Goal: Navigation & Orientation: Find specific page/section

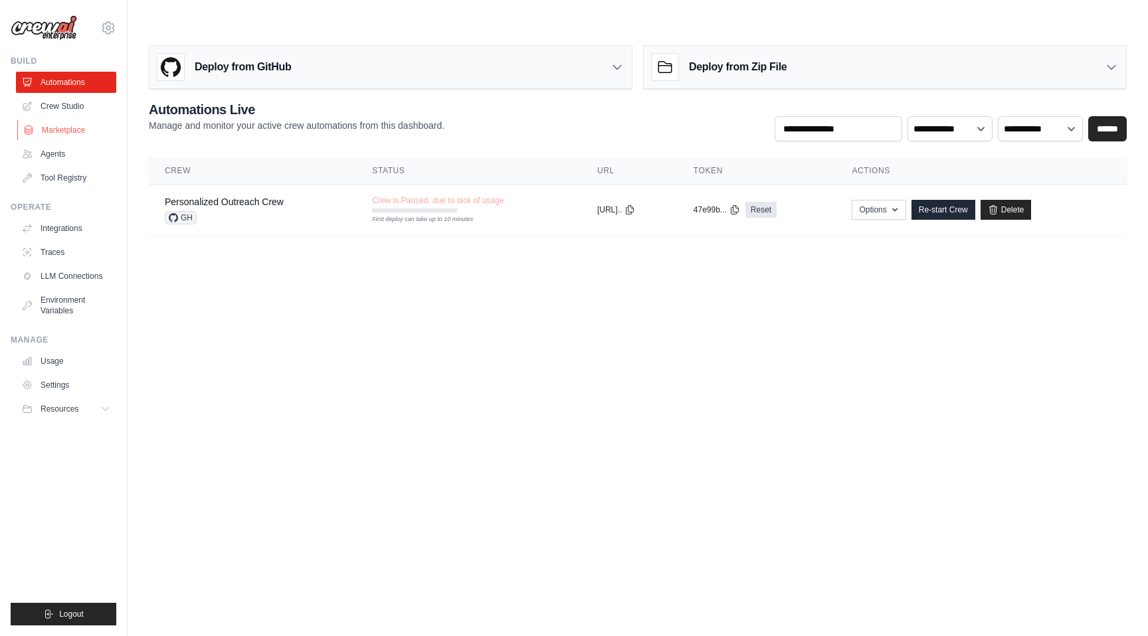
click at [64, 139] on link "Marketplace" at bounding box center [67, 130] width 100 height 21
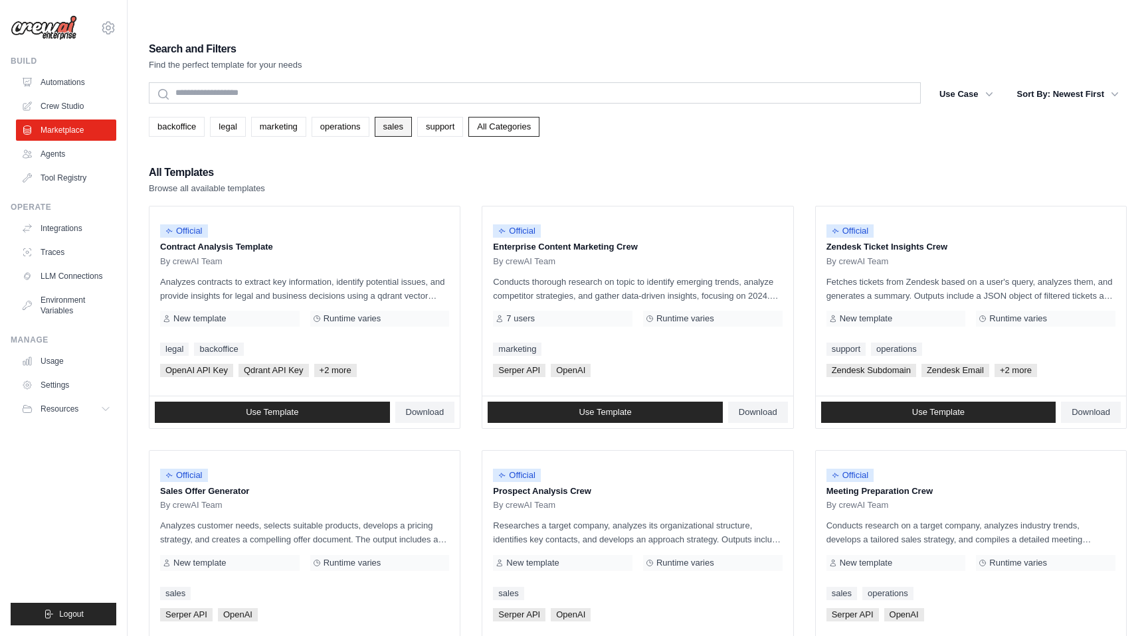
click at [412, 117] on link "sales" at bounding box center [393, 127] width 37 height 20
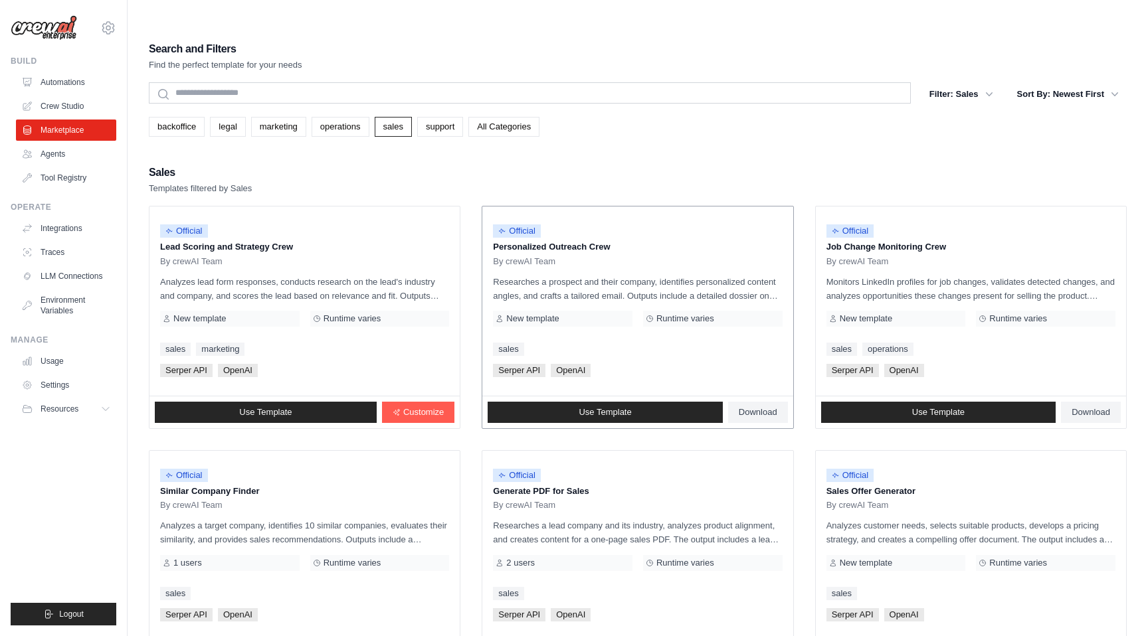
click at [631, 256] on div "By crewAI Team" at bounding box center [637, 261] width 289 height 11
click at [70, 229] on link "Integrations" at bounding box center [67, 228] width 100 height 21
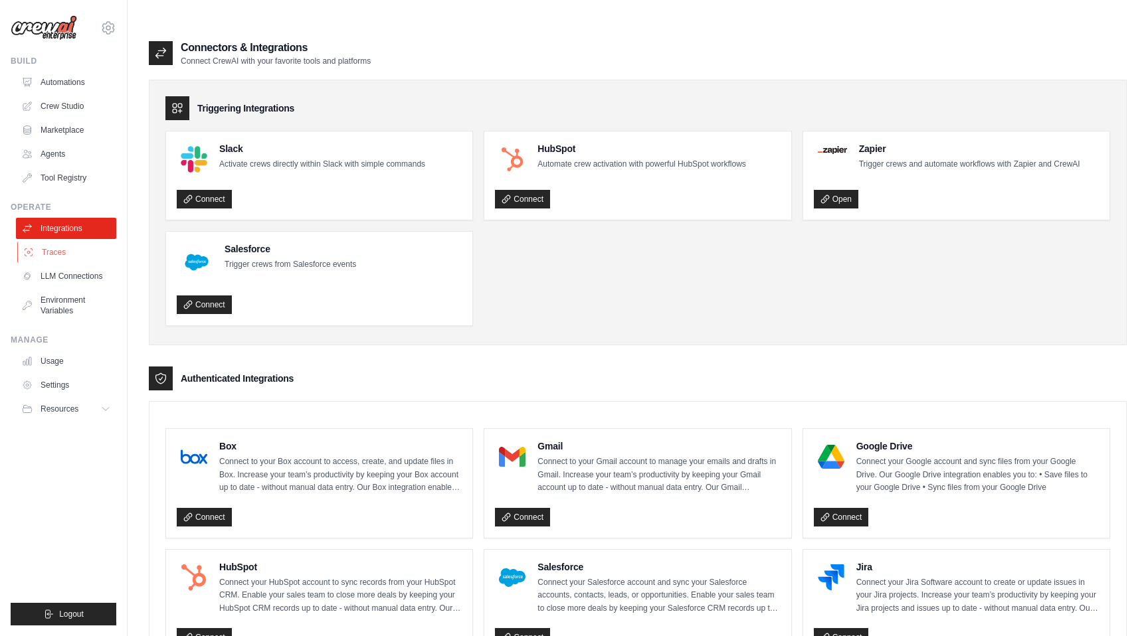
click at [62, 254] on link "Traces" at bounding box center [67, 252] width 100 height 21
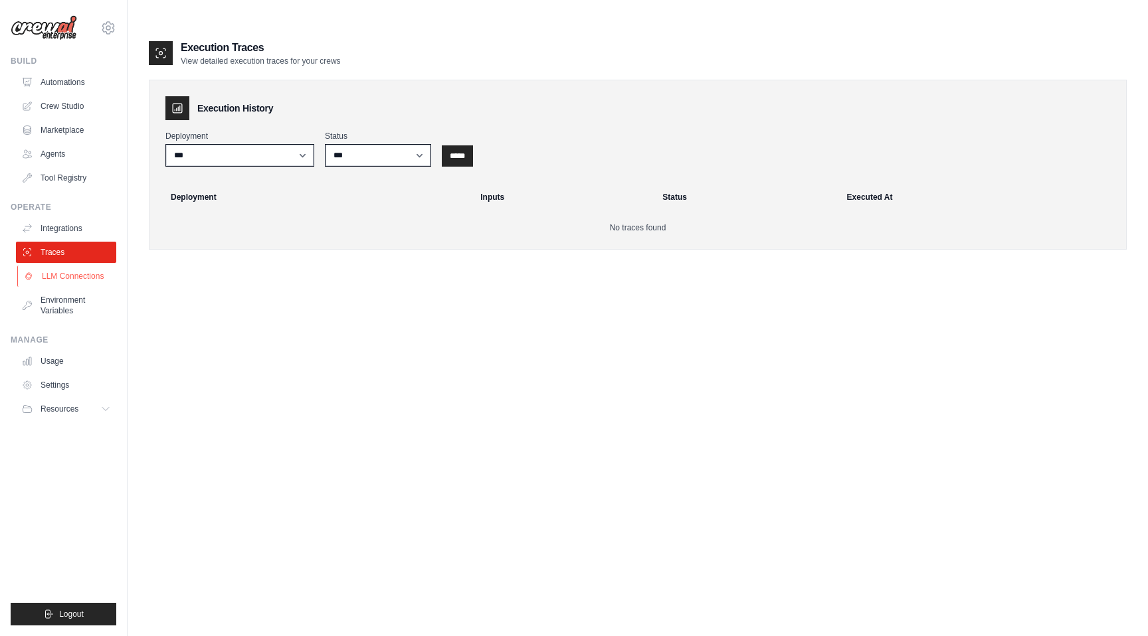
click at [82, 279] on link "LLM Connections" at bounding box center [67, 276] width 100 height 21
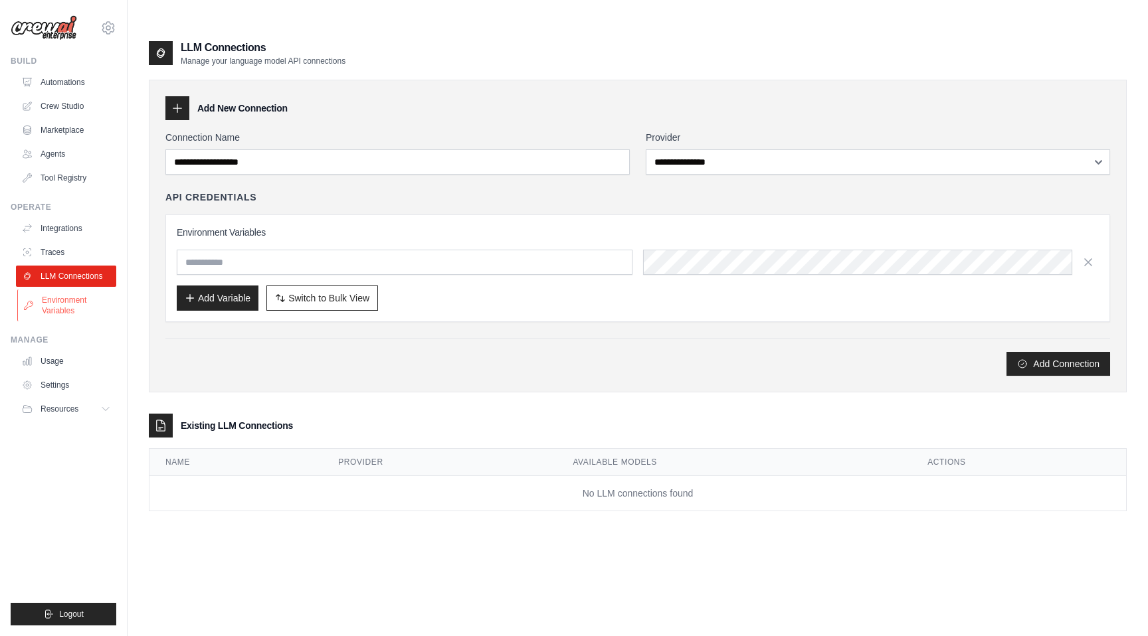
click at [72, 308] on link "Environment Variables" at bounding box center [67, 306] width 100 height 32
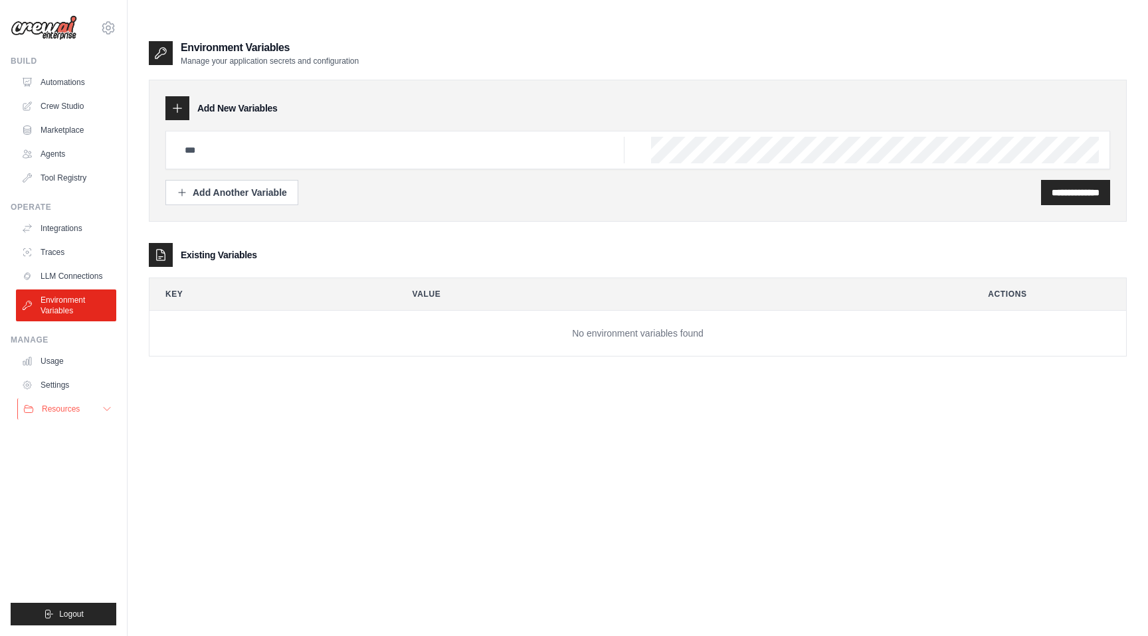
click at [88, 411] on button "Resources" at bounding box center [67, 409] width 100 height 21
click at [69, 384] on link "Settings" at bounding box center [67, 385] width 100 height 21
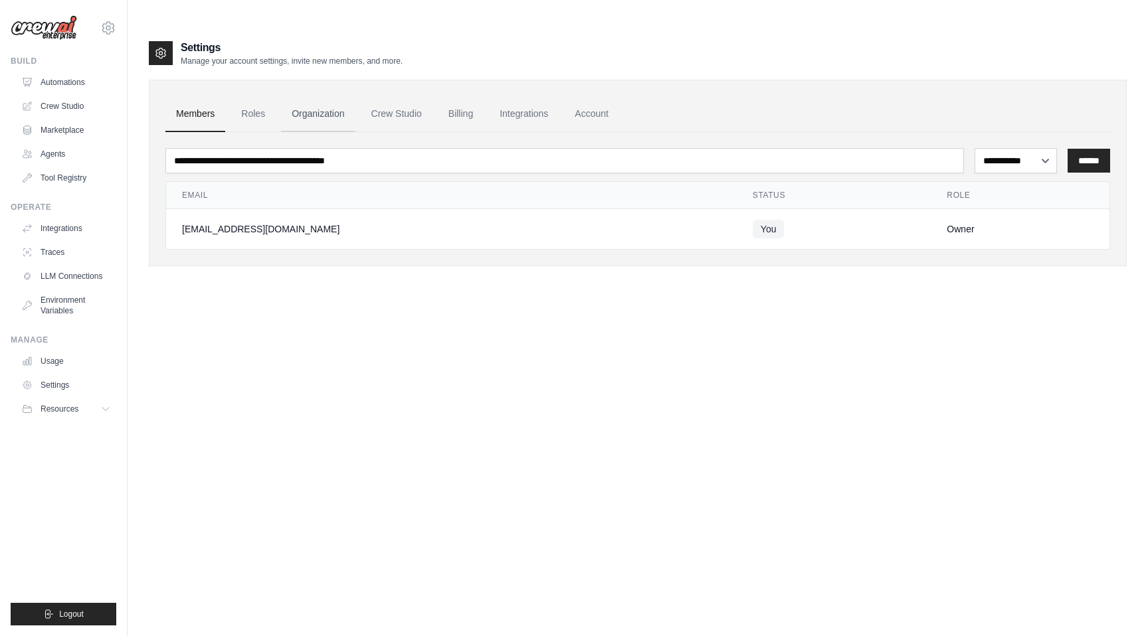
click at [318, 96] on link "Organization" at bounding box center [318, 114] width 74 height 36
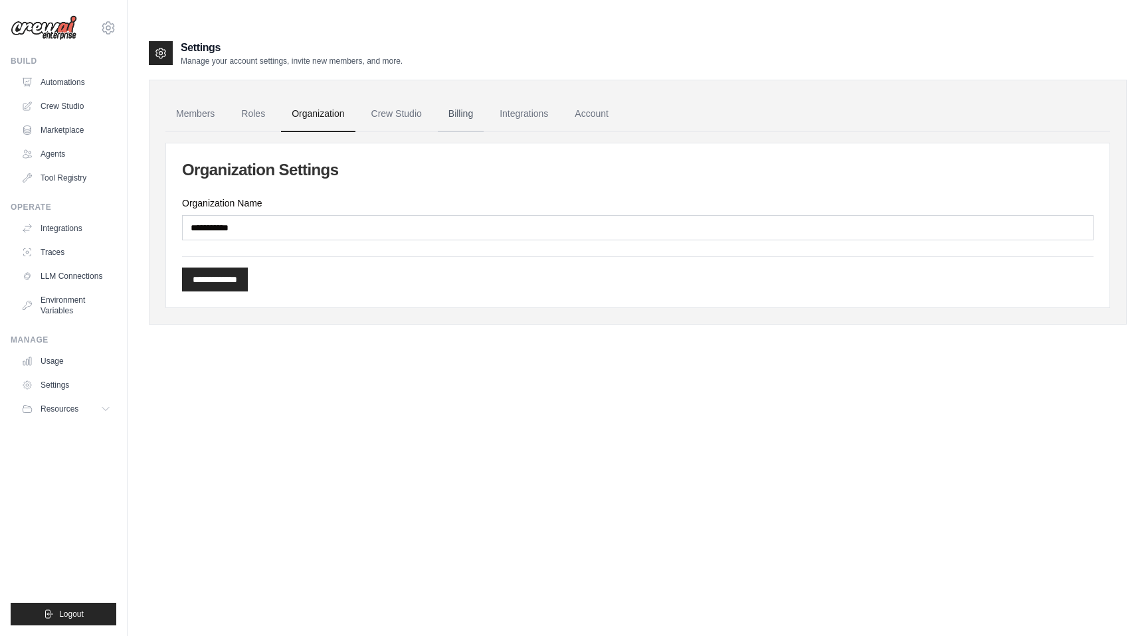
click at [470, 96] on link "Billing" at bounding box center [461, 114] width 46 height 36
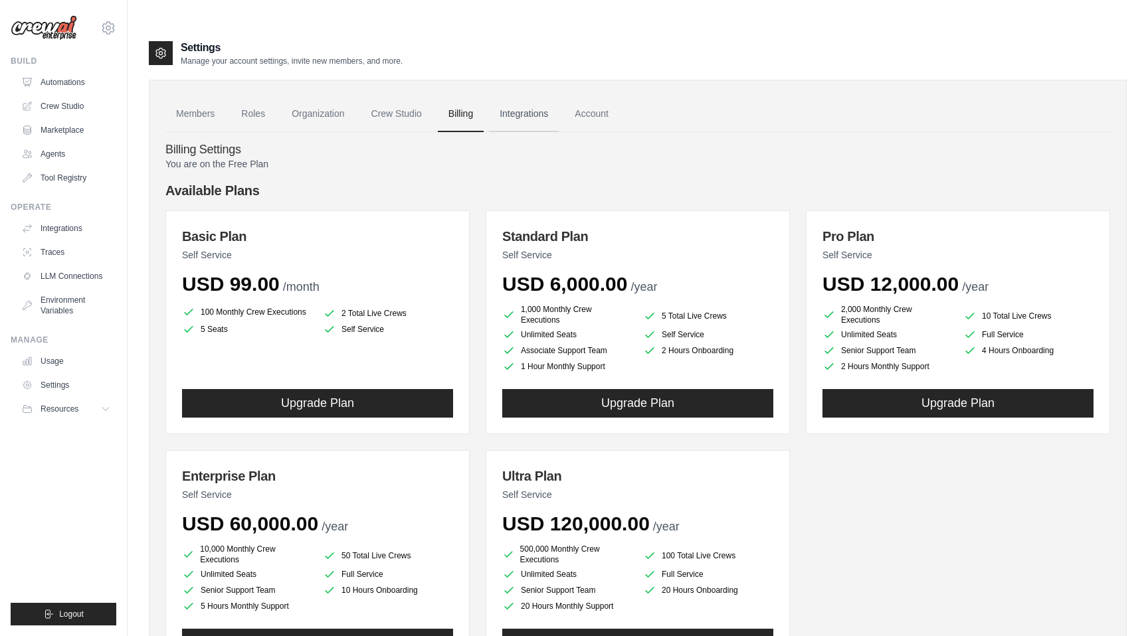
click at [549, 96] on link "Integrations" at bounding box center [524, 114] width 70 height 36
